Goal: Task Accomplishment & Management: Complete application form

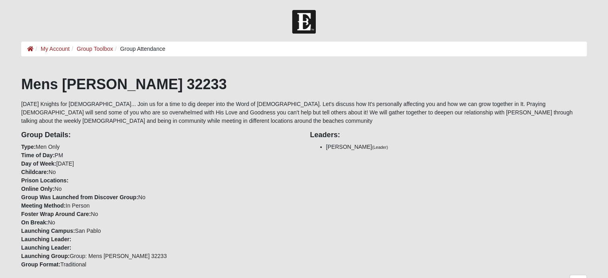
click at [158, 206] on div "Group Details: Type: Men Only Time of Day: PM Day of Week: Tuesday Childcare: N…" at bounding box center [159, 197] width 289 height 144
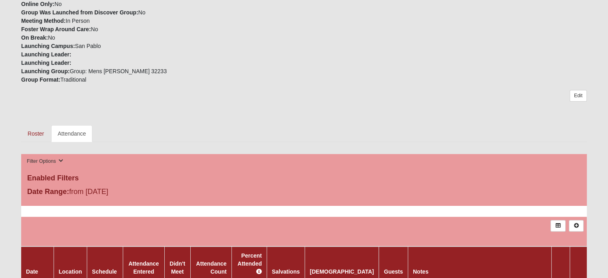
scroll to position [182, 0]
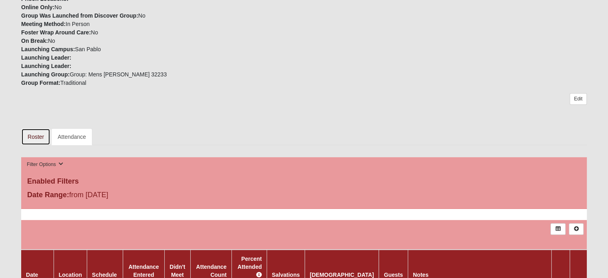
click at [34, 138] on link "Roster" at bounding box center [35, 136] width 29 height 17
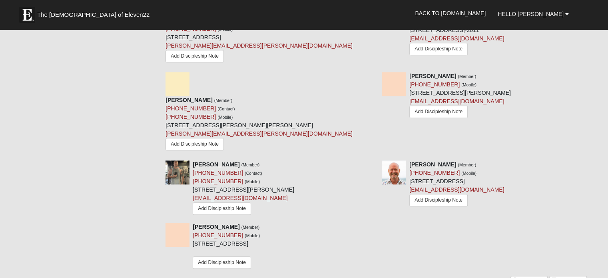
scroll to position [714, 0]
click at [523, 275] on link "Add Member" at bounding box center [529, 279] width 37 height 8
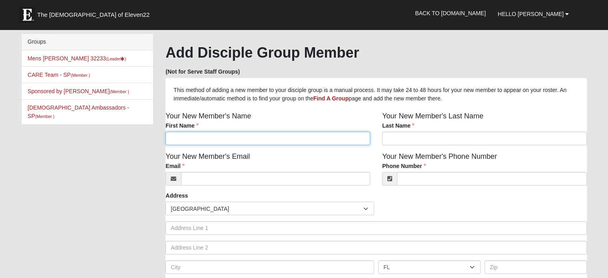
click at [200, 136] on input "First Name" at bounding box center [268, 139] width 205 height 14
type input "Pierre"
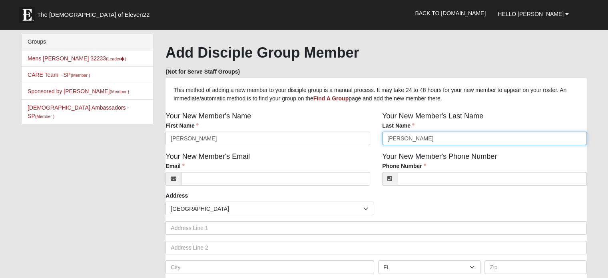
type input "Abarca"
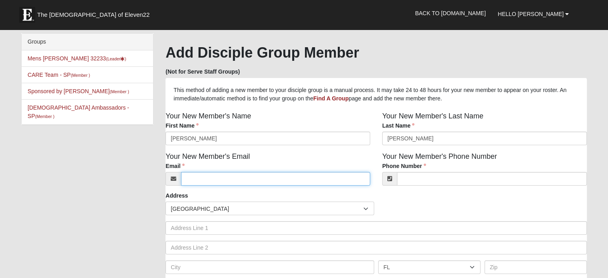
click at [258, 183] on input "Email" at bounding box center [275, 179] width 189 height 14
type input "abarca.pierre.a@gmail.com"
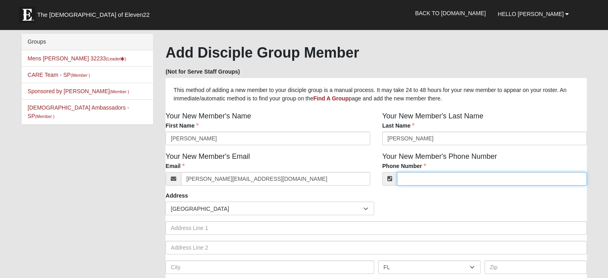
click at [425, 180] on input "Phone Number" at bounding box center [492, 179] width 190 height 14
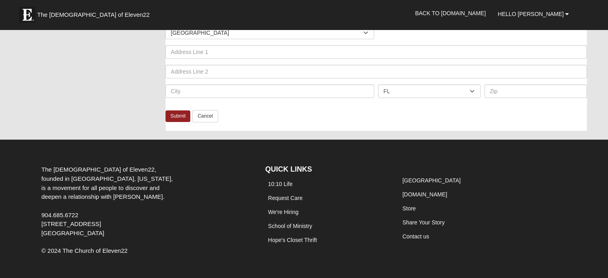
scroll to position [199, 0]
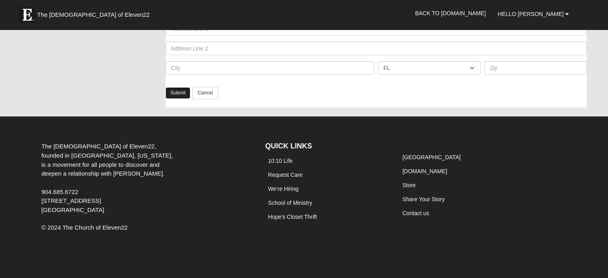
type input "(601) 678-1222"
click at [178, 94] on link "Submit" at bounding box center [178, 93] width 25 height 12
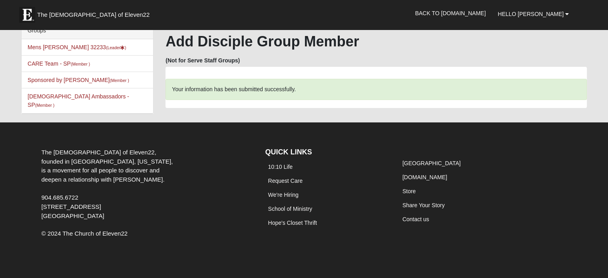
scroll to position [0, 0]
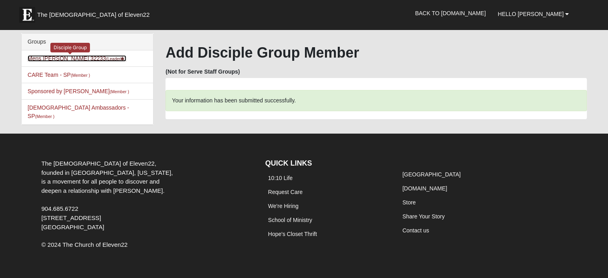
click at [61, 59] on link "[PERSON_NAME] 32233 (Leader )" at bounding box center [77, 58] width 99 height 6
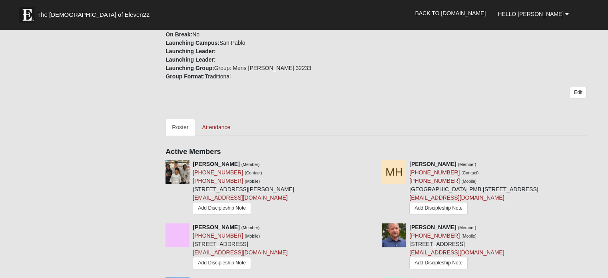
scroll to position [199, 0]
click at [590, 160] on icon at bounding box center [590, 163] width 6 height 6
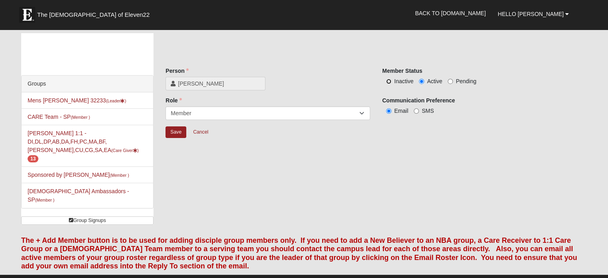
click at [390, 82] on input "Inactive" at bounding box center [388, 81] width 5 height 5
radio input "true"
click at [174, 132] on input "Save" at bounding box center [176, 132] width 21 height 12
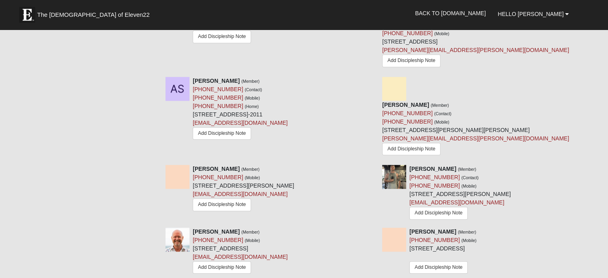
scroll to position [655, 0]
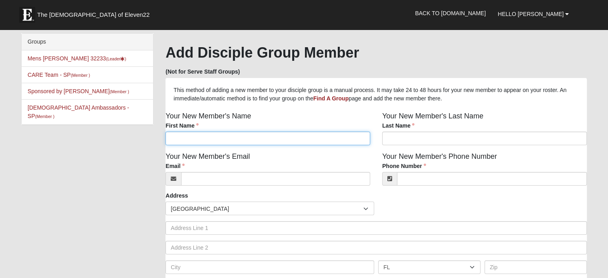
click at [186, 136] on input "First Name" at bounding box center [268, 139] width 205 height 14
type input "[PERSON_NAME]"
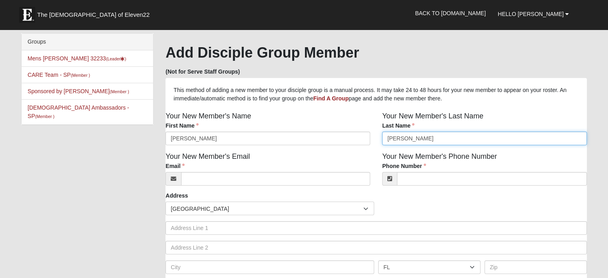
type input "[PERSON_NAME]"
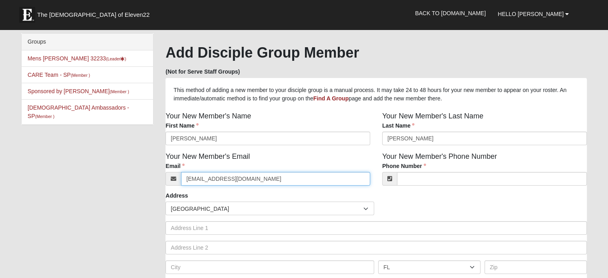
type input "[EMAIL_ADDRESS][DOMAIN_NAME]"
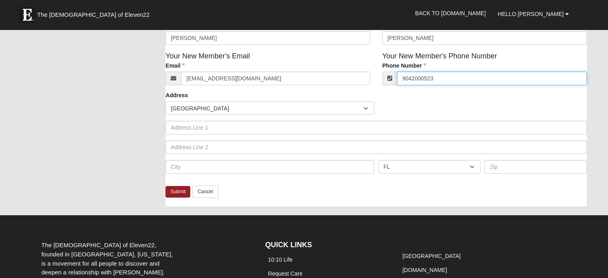
scroll to position [101, 0]
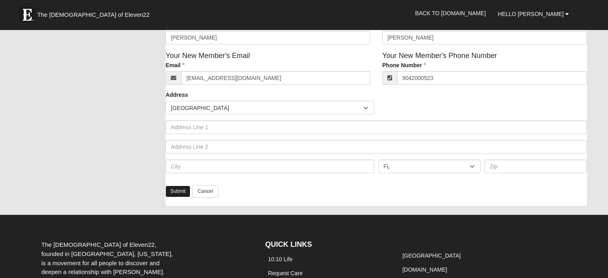
type input "[PHONE_NUMBER]"
click at [175, 191] on link "Submit" at bounding box center [178, 192] width 25 height 12
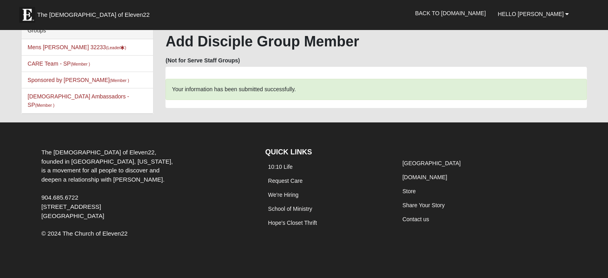
scroll to position [0, 0]
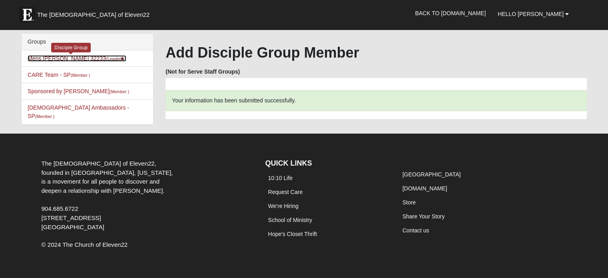
click at [94, 56] on link "[PERSON_NAME] 32233 (Leader )" at bounding box center [77, 58] width 99 height 6
